Goal: Transaction & Acquisition: Purchase product/service

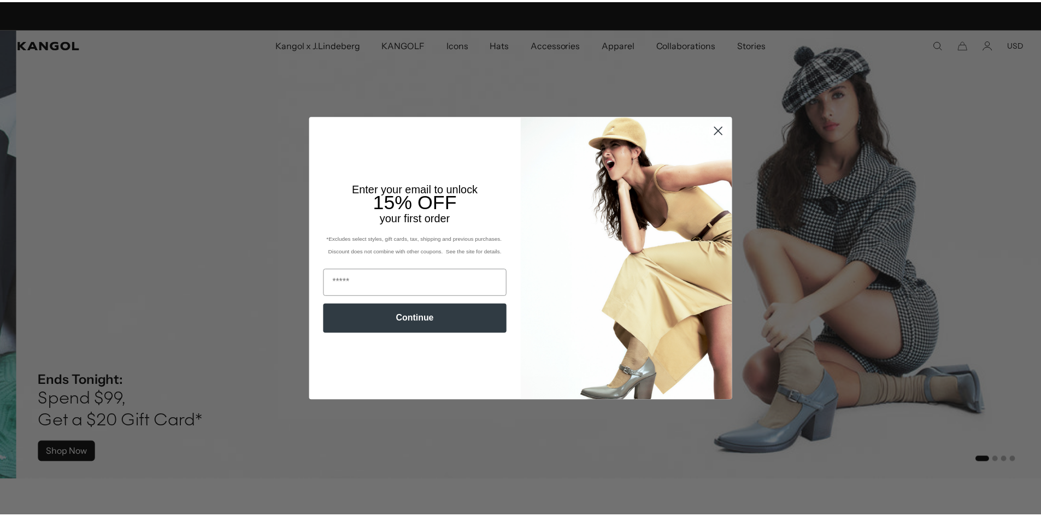
scroll to position [0, 225]
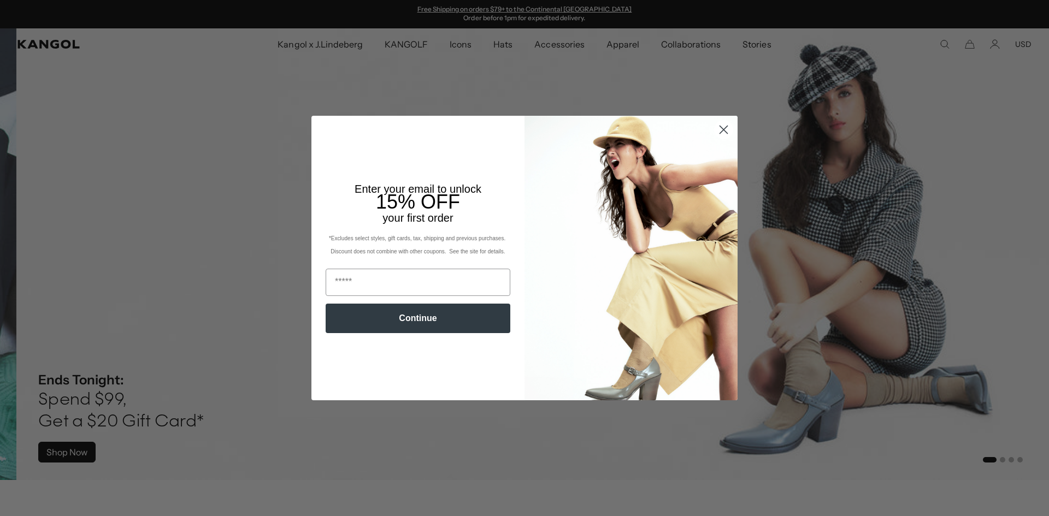
click at [717, 127] on circle "Close dialog" at bounding box center [724, 130] width 18 height 18
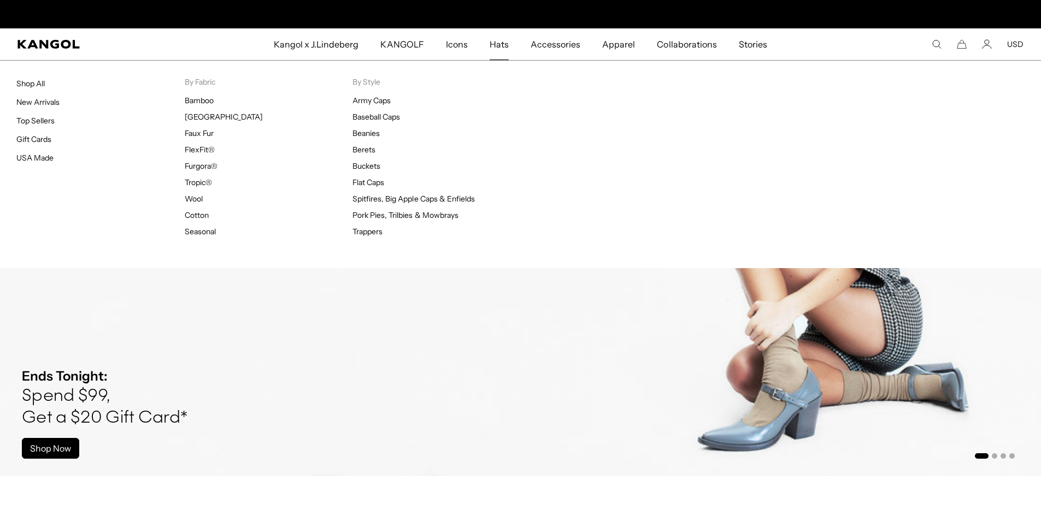
scroll to position [0, 0]
click at [501, 49] on span "Hats" at bounding box center [498, 44] width 19 height 32
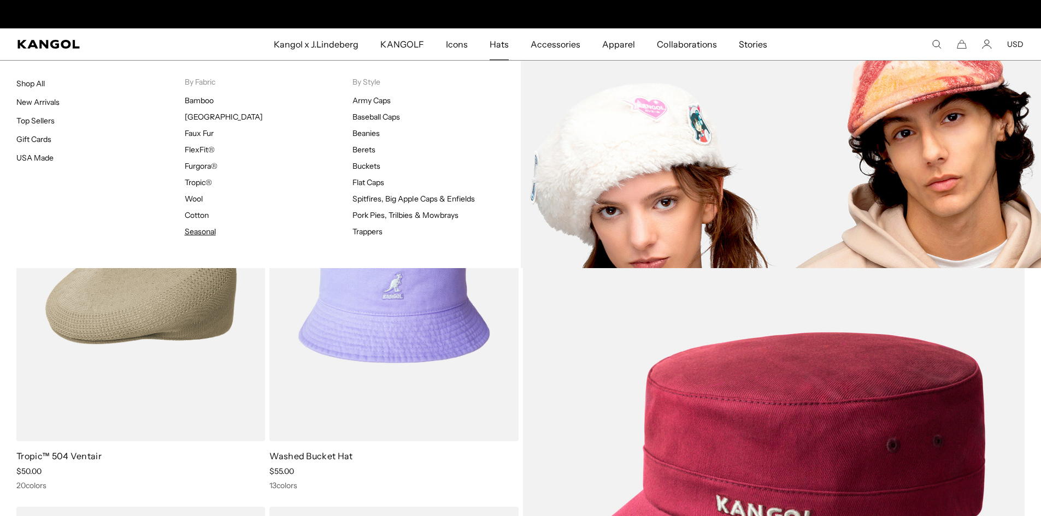
scroll to position [0, 225]
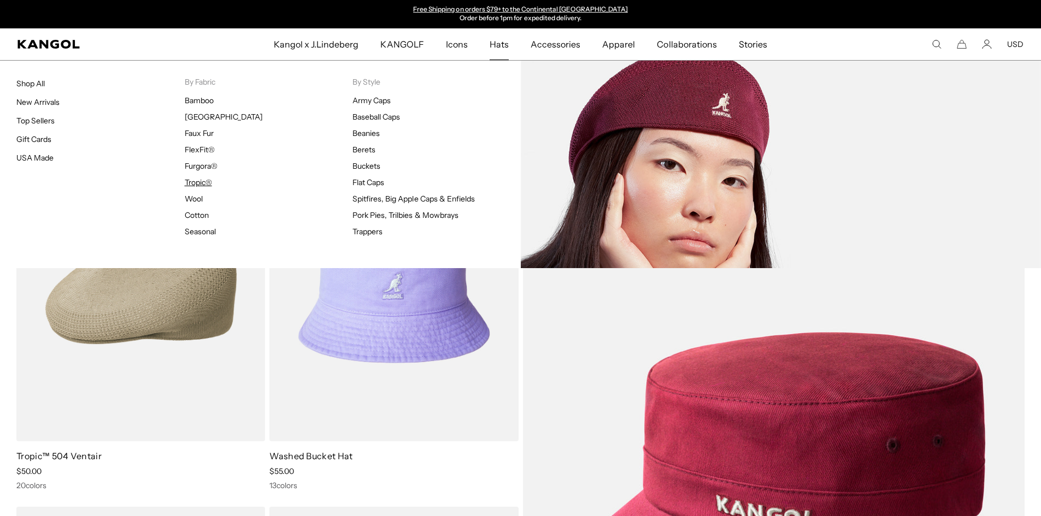
click at [195, 180] on link "Tropic®" at bounding box center [198, 183] width 27 height 10
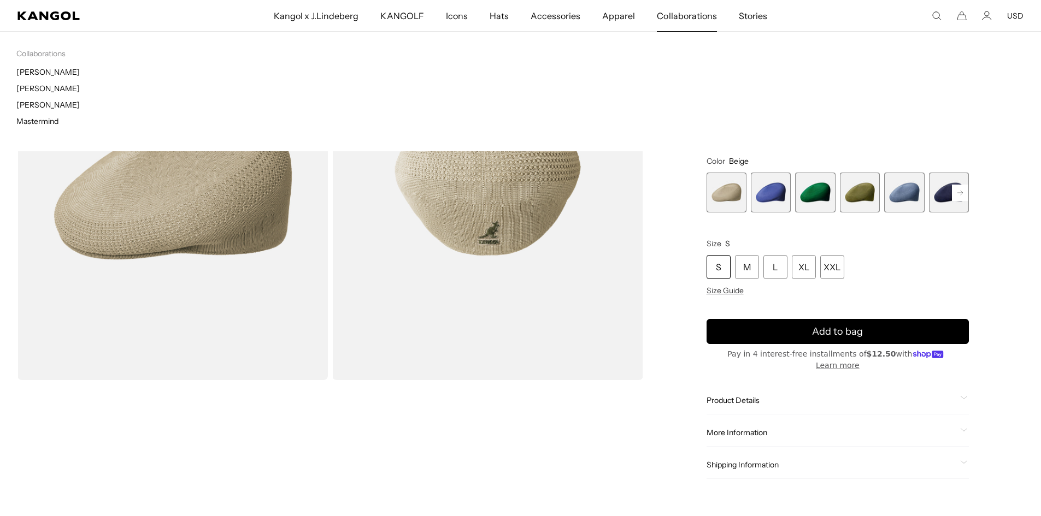
scroll to position [0, 225]
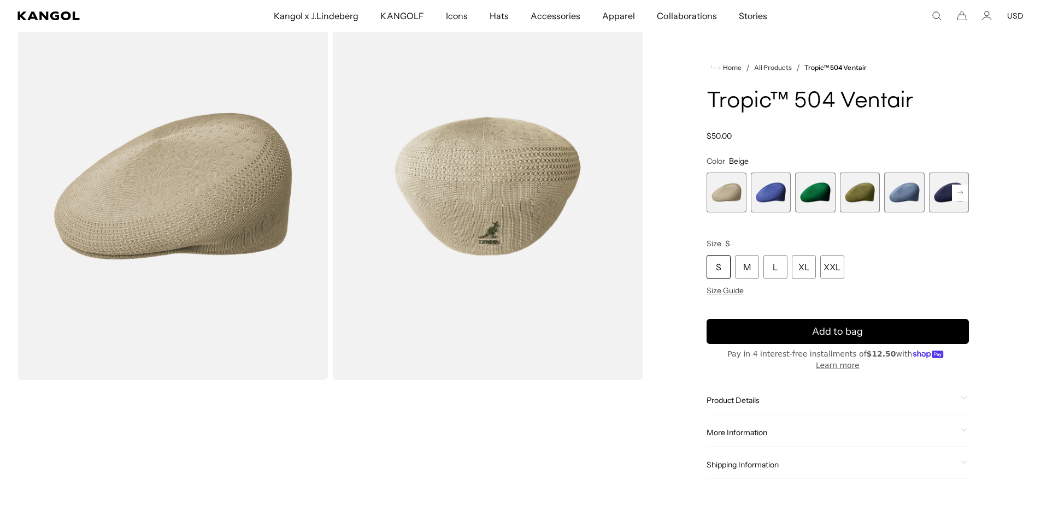
click at [942, 199] on span "6 of 22" at bounding box center [949, 193] width 40 height 40
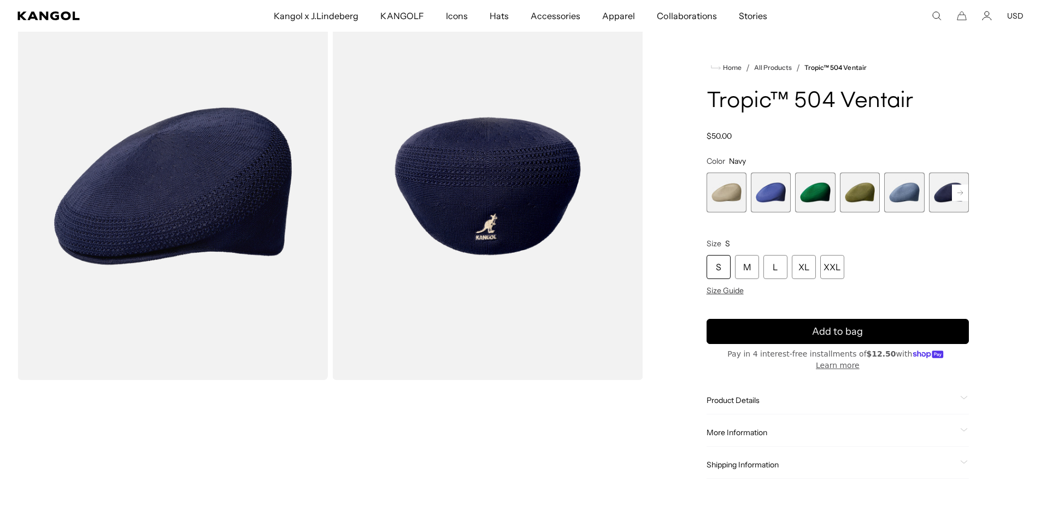
click at [729, 190] on span "1 of 22" at bounding box center [726, 193] width 40 height 40
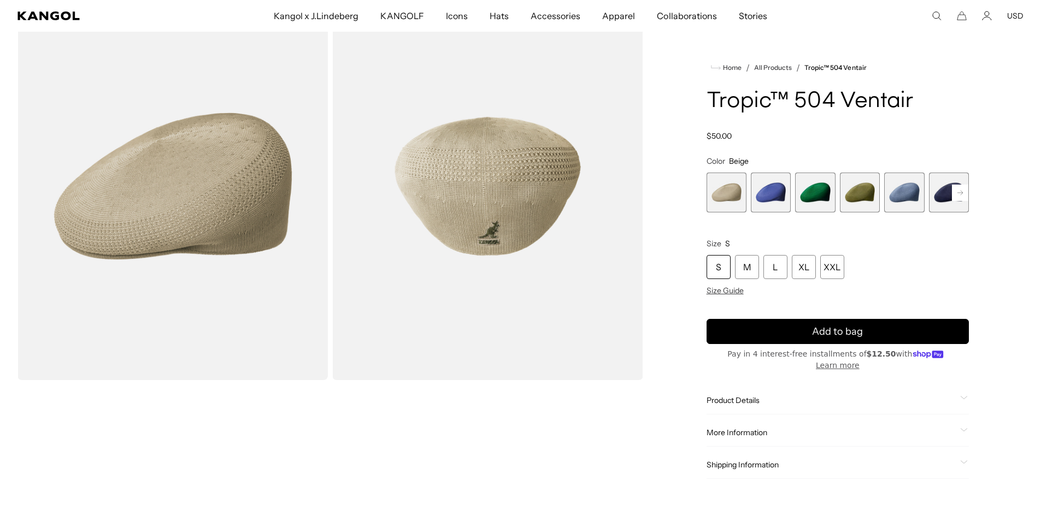
scroll to position [0, 225]
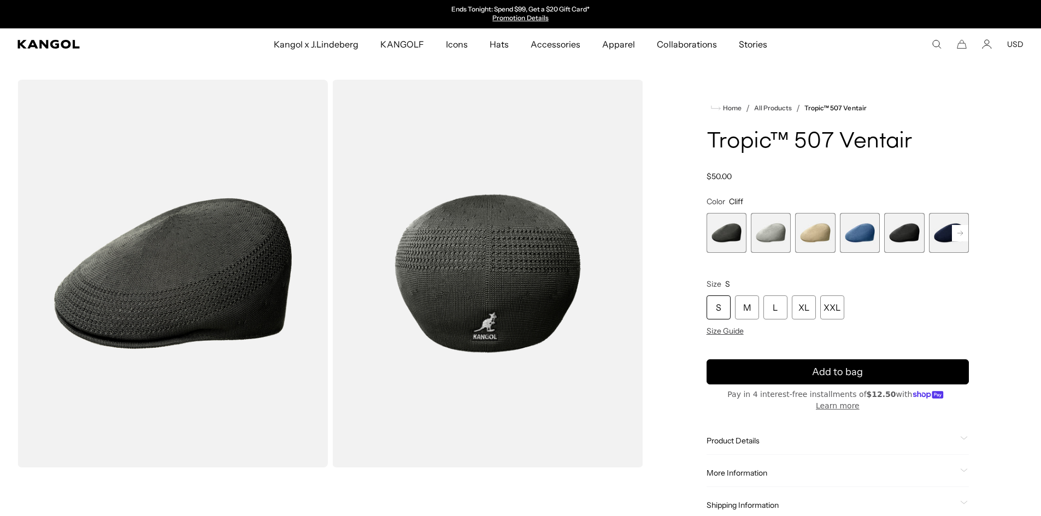
click at [911, 234] on span "5 of 9" at bounding box center [904, 233] width 40 height 40
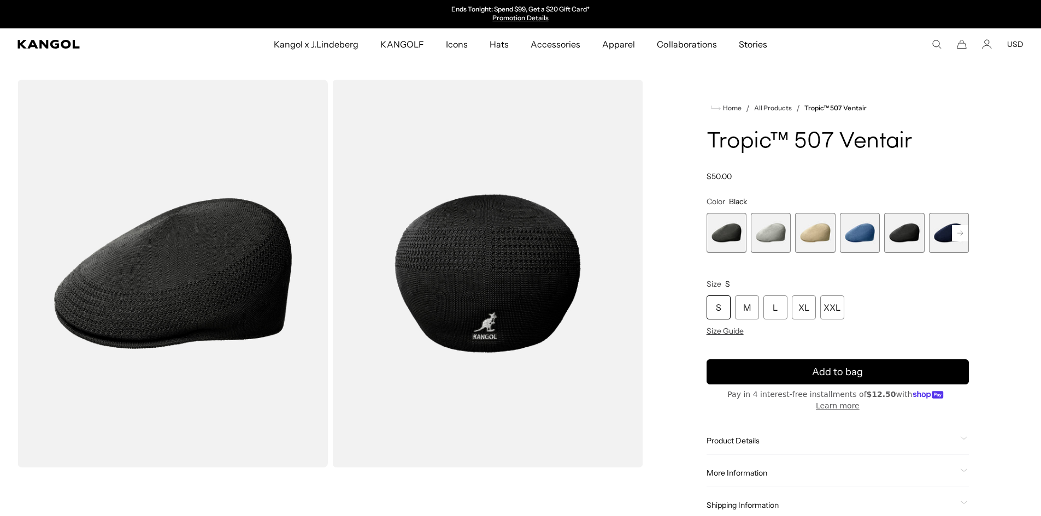
click at [941, 228] on span "6 of 9" at bounding box center [949, 233] width 40 height 40
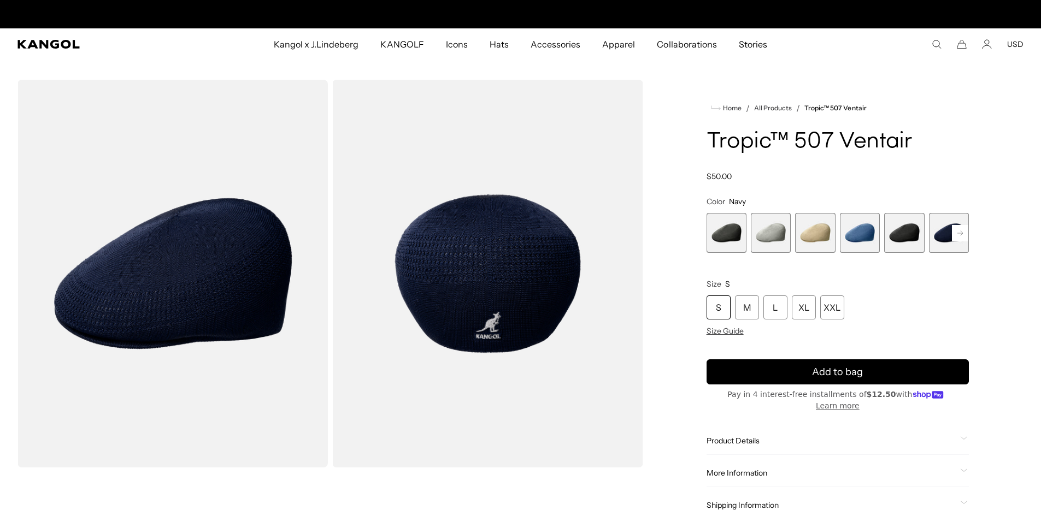
scroll to position [0, 225]
click at [732, 243] on span "1 of 9" at bounding box center [726, 233] width 40 height 40
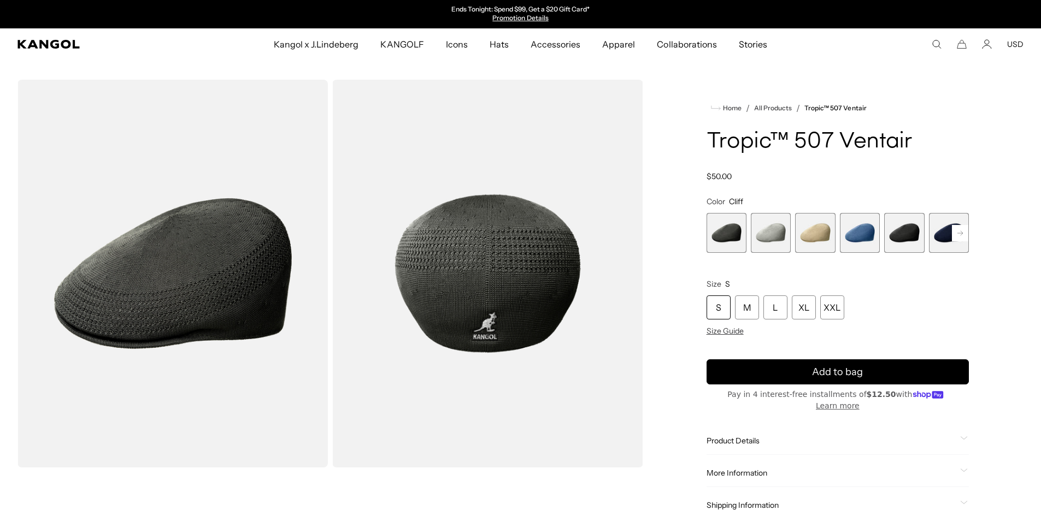
click at [914, 239] on span "5 of 9" at bounding box center [904, 233] width 40 height 40
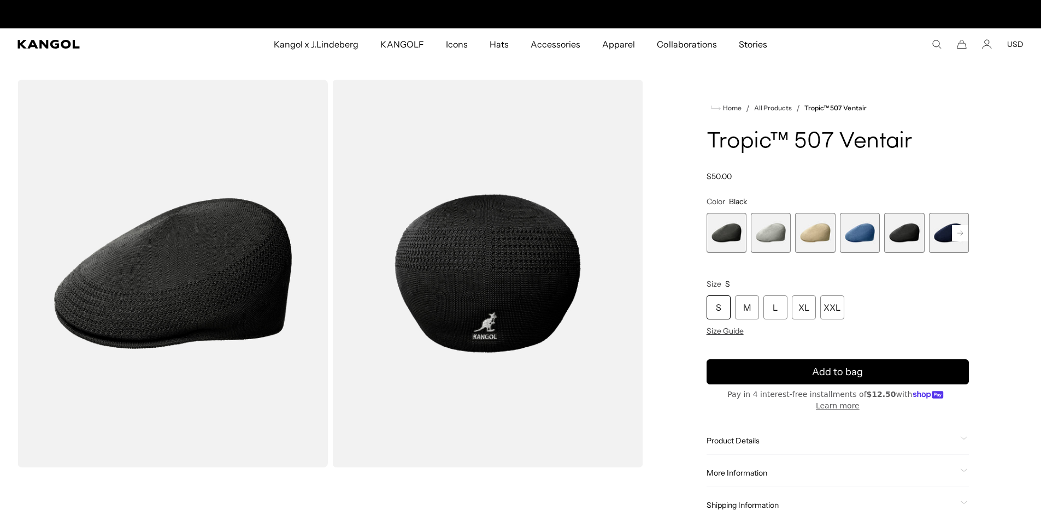
scroll to position [0, 225]
